Goal: Leave review/rating: Leave review/rating

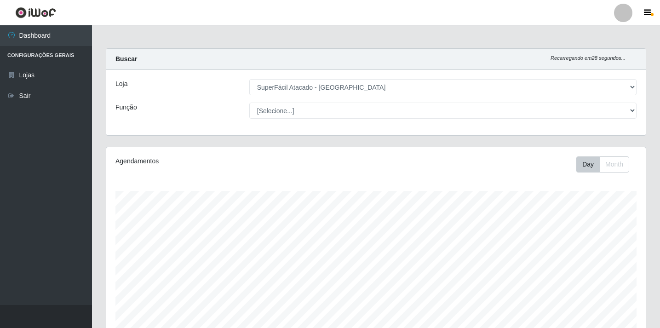
select select "503"
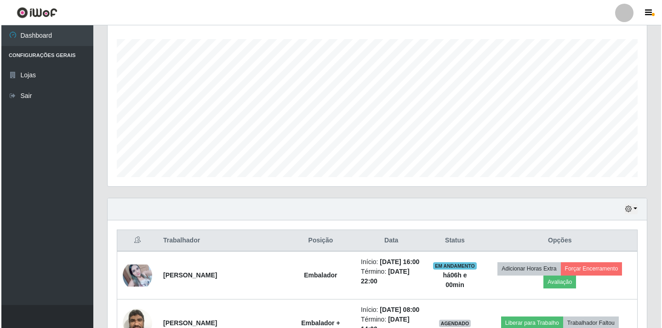
scroll to position [230, 0]
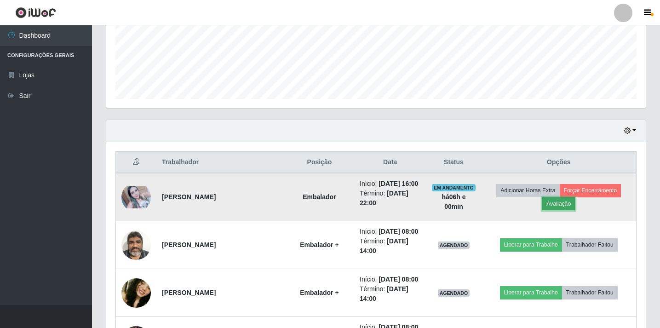
click at [564, 209] on button "Avaliação" at bounding box center [558, 203] width 33 height 13
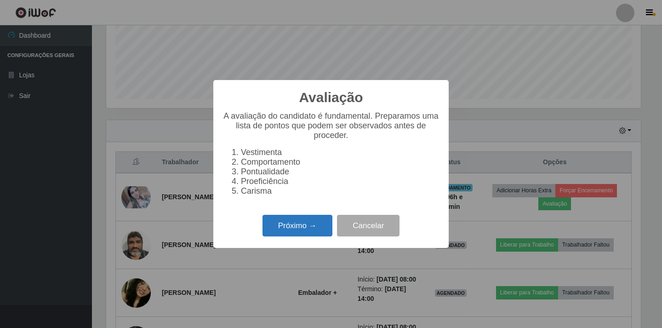
click at [302, 229] on button "Próximo →" at bounding box center [298, 226] width 70 height 22
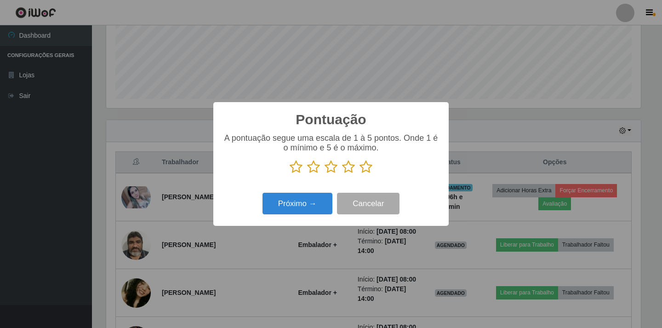
scroll to position [459567, 459223]
click at [348, 167] on icon at bounding box center [348, 167] width 13 height 14
click at [342, 174] on input "radio" at bounding box center [342, 174] width 0 height 0
click at [305, 205] on button "Próximo →" at bounding box center [298, 204] width 70 height 22
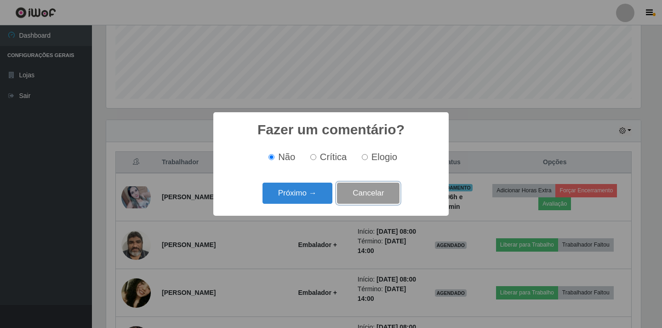
click at [391, 194] on button "Cancelar" at bounding box center [368, 194] width 63 height 22
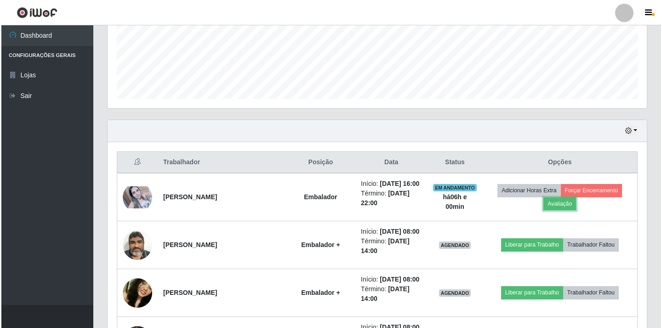
scroll to position [191, 539]
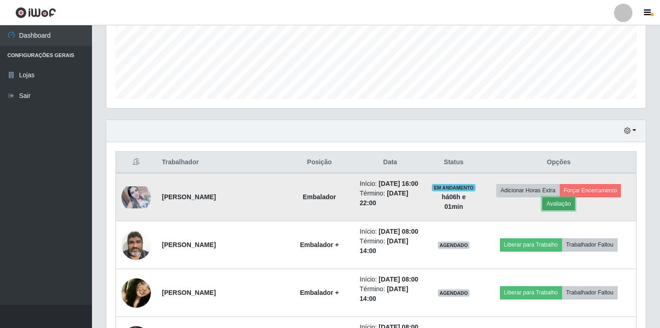
click at [575, 209] on button "Avaliação" at bounding box center [558, 203] width 33 height 13
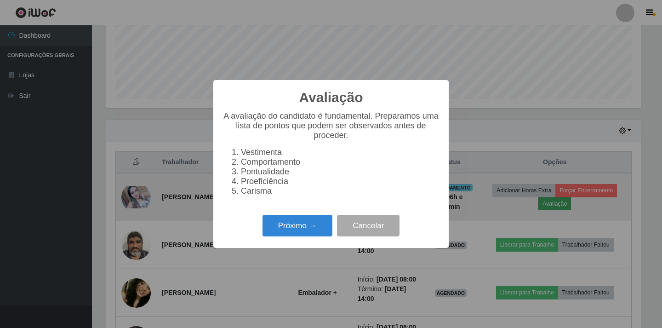
scroll to position [191, 535]
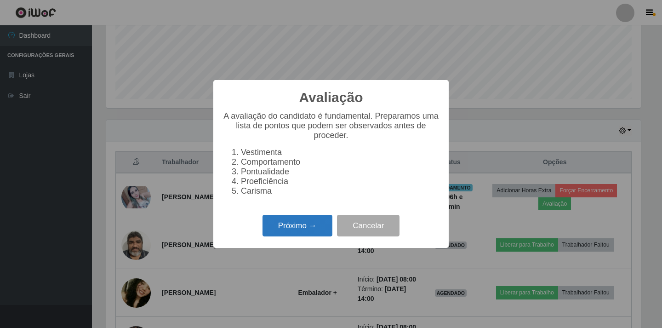
click at [284, 227] on button "Próximo →" at bounding box center [298, 226] width 70 height 22
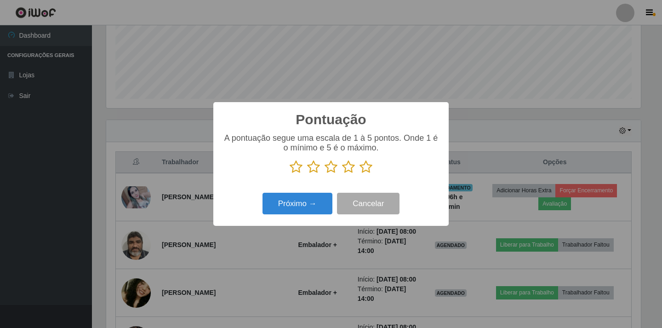
scroll to position [459567, 459223]
click at [349, 169] on icon at bounding box center [348, 167] width 13 height 14
click at [342, 174] on input "radio" at bounding box center [342, 174] width 0 height 0
click at [285, 210] on button "Próximo →" at bounding box center [298, 204] width 70 height 22
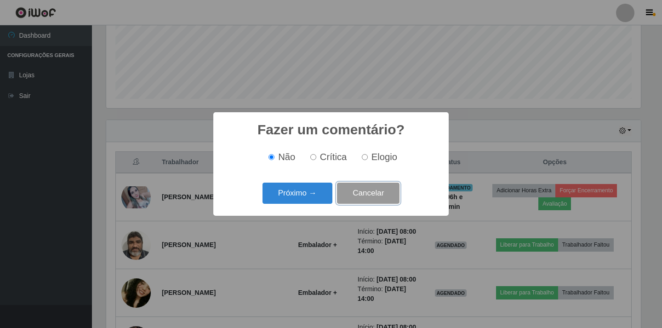
click at [382, 191] on button "Cancelar" at bounding box center [368, 194] width 63 height 22
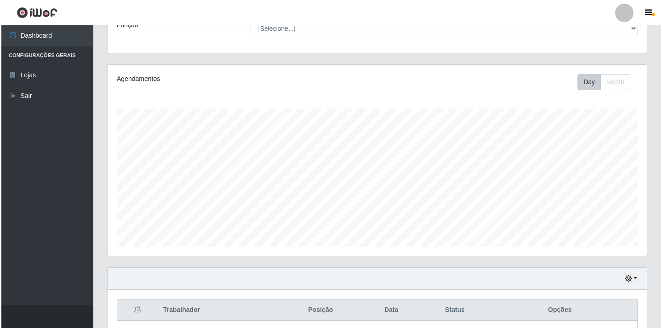
scroll to position [0, 0]
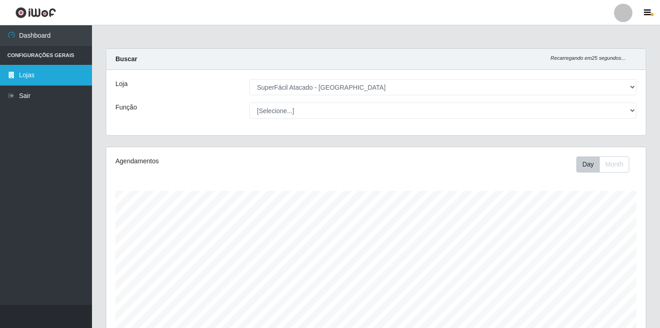
click at [45, 73] on link "Lojas" at bounding box center [46, 75] width 92 height 21
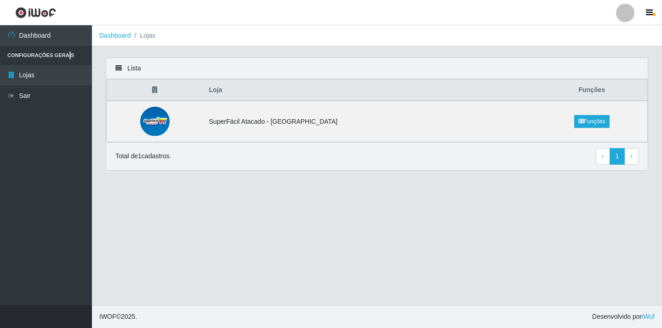
click at [66, 57] on li "Configurações Gerais" at bounding box center [46, 55] width 92 height 19
click at [61, 54] on li "Configurações Gerais" at bounding box center [46, 55] width 92 height 19
click at [70, 55] on li "Configurações Gerais" at bounding box center [46, 55] width 92 height 19
click at [431, 133] on td "SuperFácil Atacado - [GEOGRAPHIC_DATA]" at bounding box center [370, 121] width 333 height 41
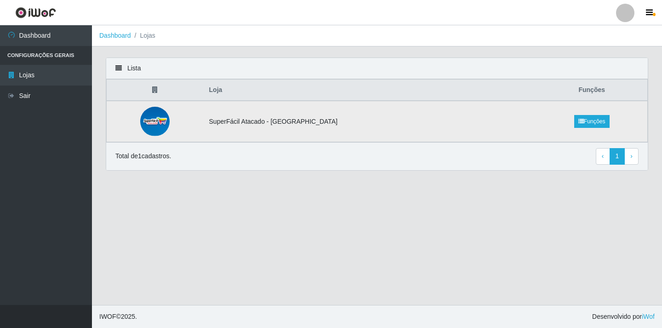
click at [303, 122] on td "SuperFácil Atacado - [GEOGRAPHIC_DATA]" at bounding box center [370, 121] width 333 height 41
click at [619, 158] on link "1" at bounding box center [618, 156] width 16 height 17
click at [587, 120] on link "Funções" at bounding box center [591, 121] width 35 height 13
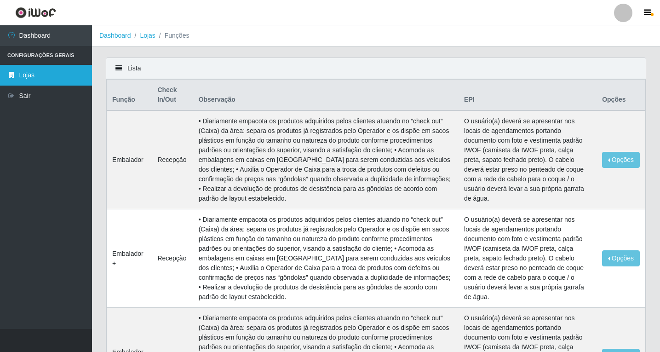
click at [48, 79] on link "Lojas" at bounding box center [46, 75] width 92 height 21
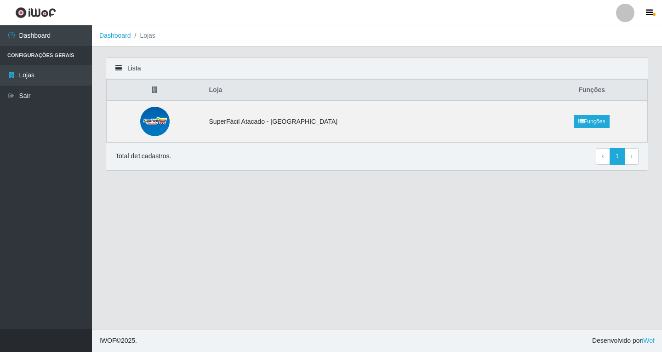
click at [586, 86] on th "Funções" at bounding box center [591, 91] width 111 height 22
click at [590, 94] on th "Funções" at bounding box center [591, 91] width 111 height 22
click at [579, 122] on icon at bounding box center [581, 122] width 6 height 6
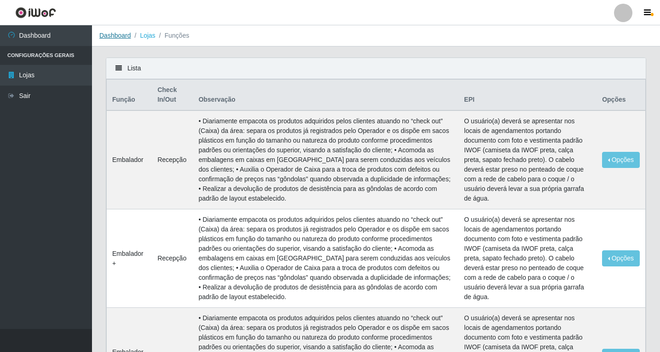
click at [126, 35] on link "Dashboard" at bounding box center [115, 35] width 32 height 7
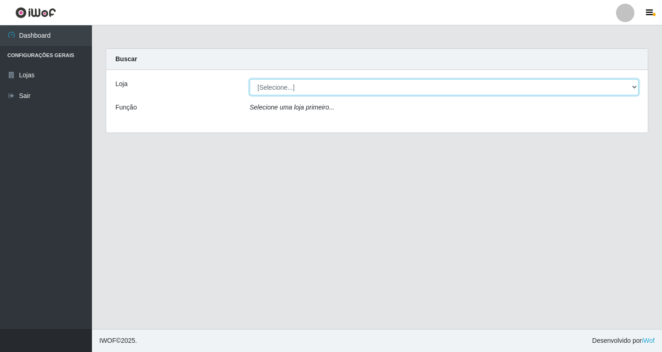
click at [634, 86] on select "[Selecione...] SuperFácil Atacado - [GEOGRAPHIC_DATA]" at bounding box center [444, 87] width 389 height 16
select select "503"
click at [250, 79] on select "[Selecione...] SuperFácil Atacado - [GEOGRAPHIC_DATA]" at bounding box center [444, 87] width 389 height 16
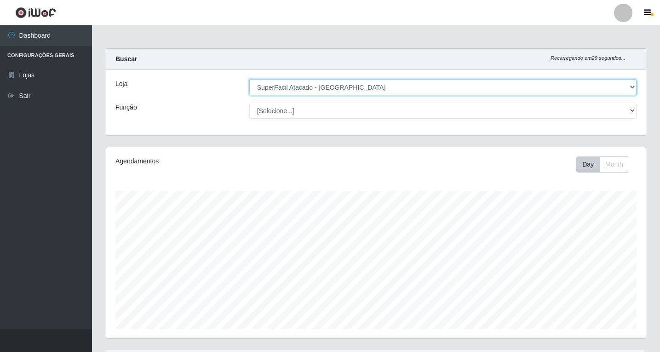
scroll to position [191, 539]
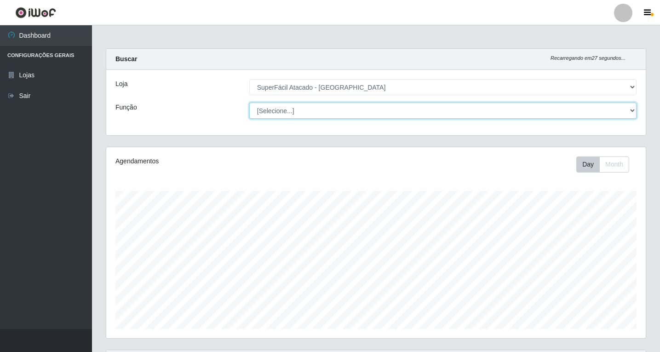
click at [630, 109] on select "[Selecione...] Embalador Embalador + Embalador ++ Operador de Caixa Operador de…" at bounding box center [442, 111] width 387 height 16
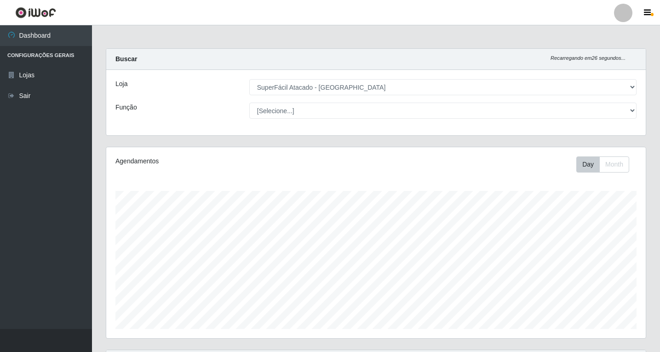
click at [174, 101] on div "Loja [Selecione...] SuperFácil Atacado - [GEOGRAPHIC_DATA] Função [Selecione...…" at bounding box center [375, 102] width 539 height 65
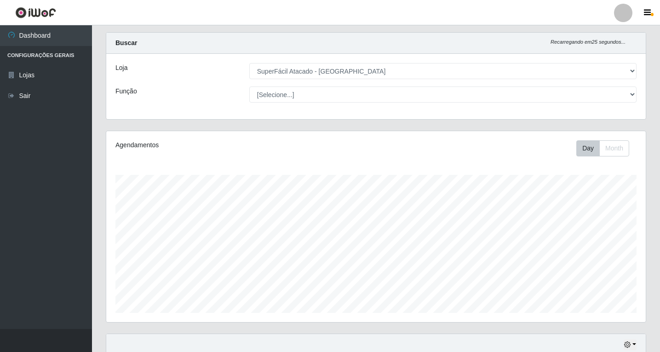
scroll to position [136, 0]
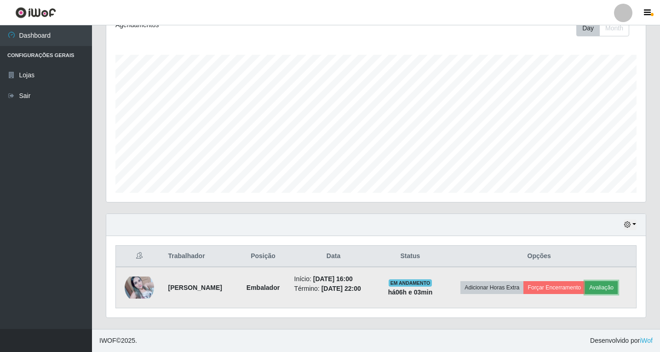
click at [617, 286] on button "Avaliação" at bounding box center [601, 287] width 33 height 13
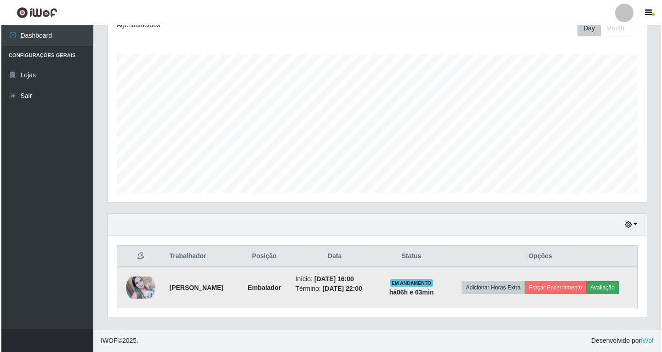
scroll to position [191, 535]
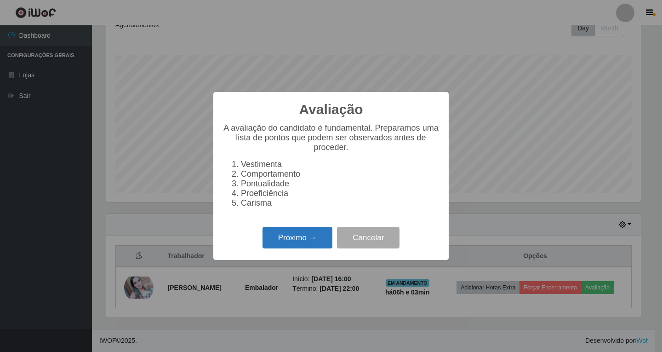
click at [312, 247] on button "Próximo →" at bounding box center [298, 238] width 70 height 22
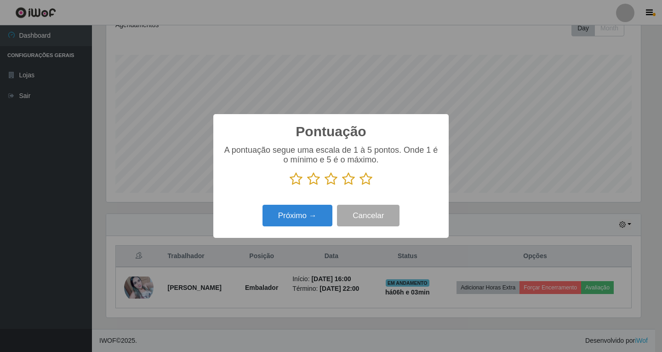
drag, startPoint x: 350, startPoint y: 181, endPoint x: 313, endPoint y: 196, distance: 40.5
click at [350, 181] on icon at bounding box center [348, 179] width 13 height 14
click at [342, 186] on input "radio" at bounding box center [342, 186] width 0 height 0
click at [292, 222] on button "Próximo →" at bounding box center [298, 216] width 70 height 22
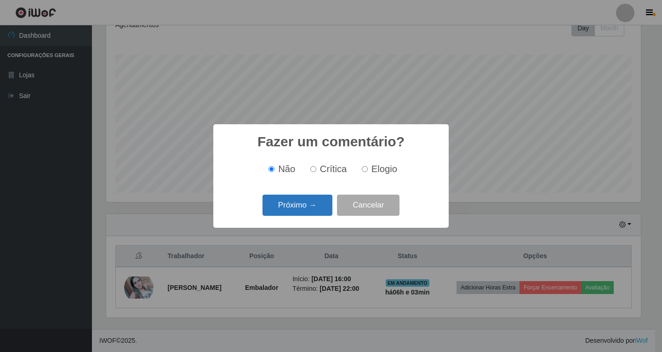
click at [283, 207] on button "Próximo →" at bounding box center [298, 205] width 70 height 22
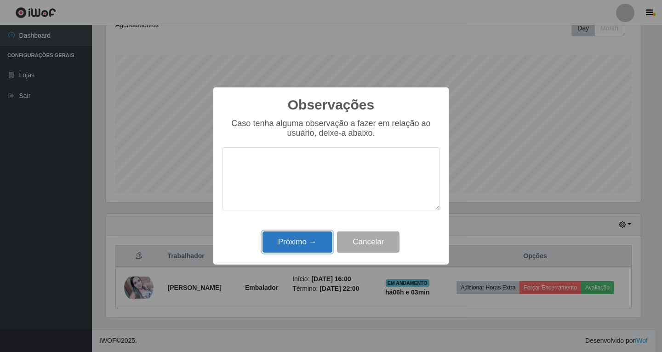
click at [290, 244] on button "Próximo →" at bounding box center [298, 242] width 70 height 22
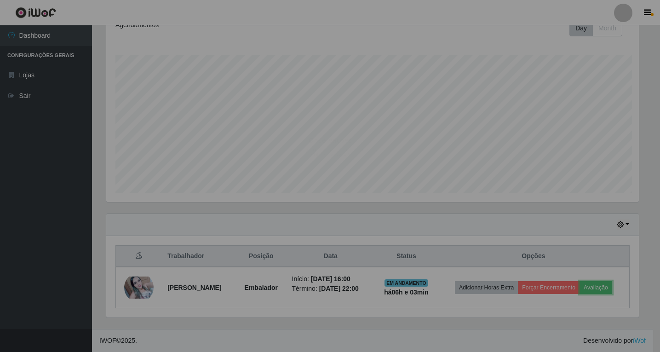
scroll to position [191, 539]
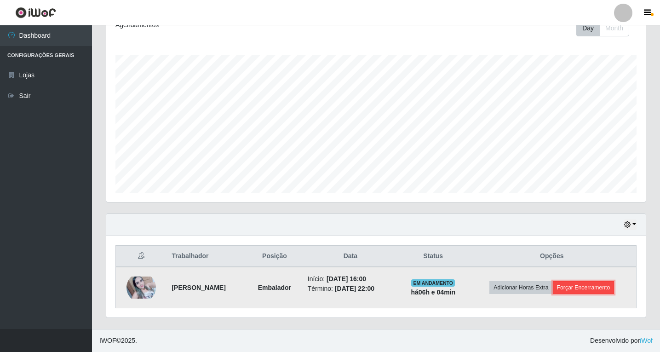
click at [583, 288] on button "Forçar Encerramento" at bounding box center [584, 287] width 62 height 13
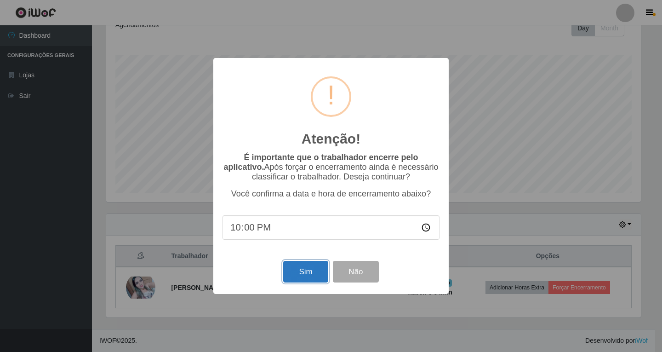
click at [303, 275] on button "Sim" at bounding box center [305, 272] width 45 height 22
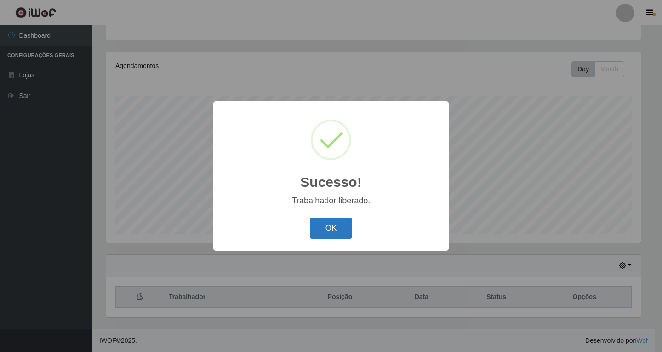
click at [332, 233] on button "OK" at bounding box center [331, 228] width 43 height 22
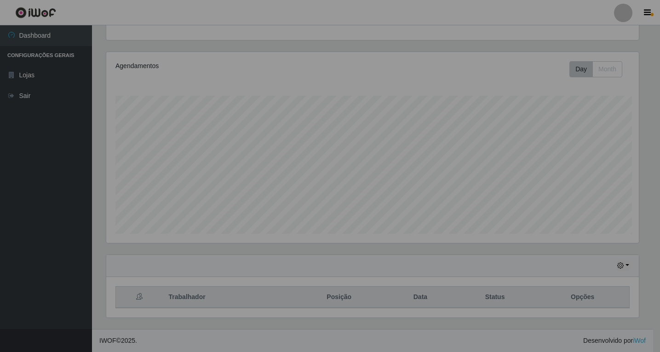
scroll to position [191, 539]
